Goal: Task Accomplishment & Management: Complete application form

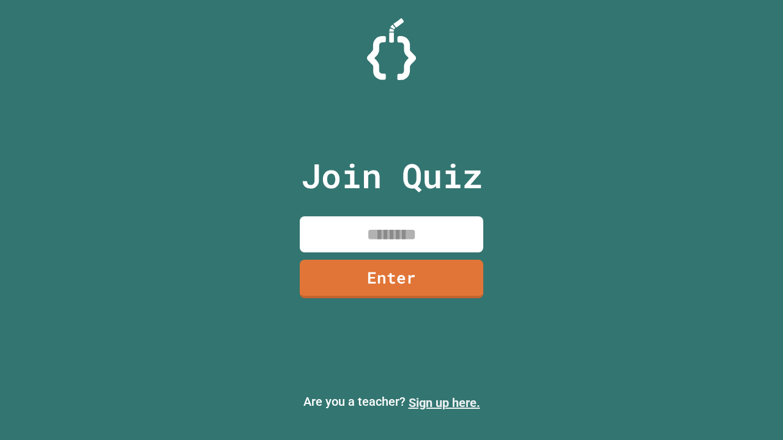
click at [444, 403] on link "Sign up here." at bounding box center [445, 403] width 72 height 15
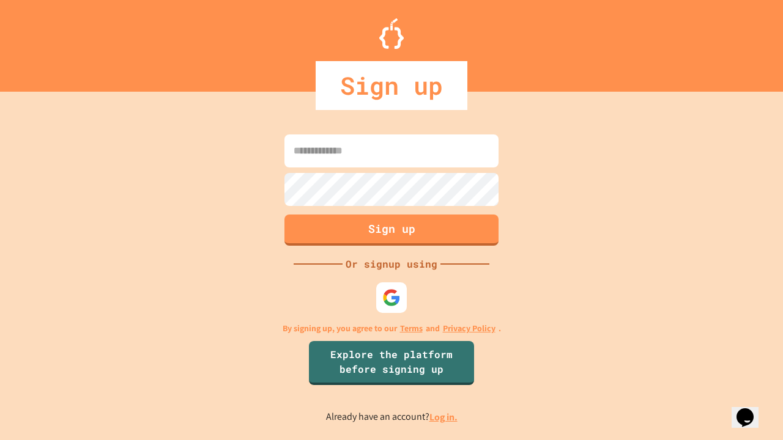
click at [444, 417] on link "Log in." at bounding box center [443, 417] width 28 height 13
